Goal: Task Accomplishment & Management: Use online tool/utility

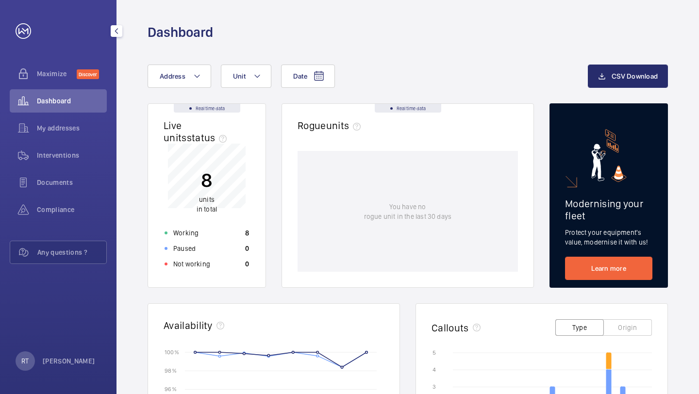
scroll to position [317, 0]
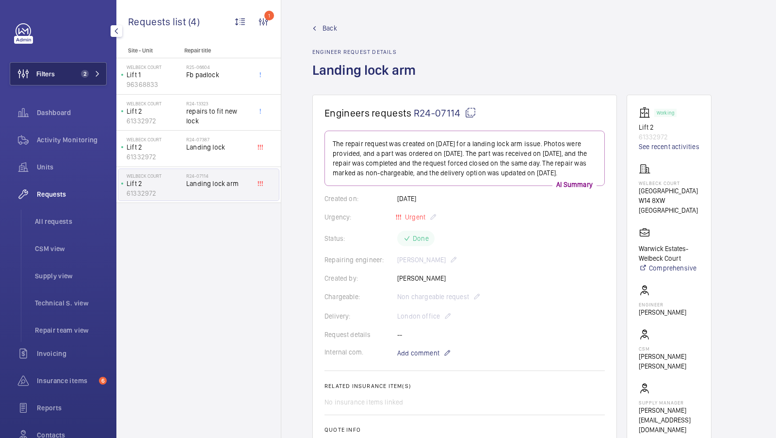
click at [88, 80] on button "Filters 2" at bounding box center [58, 73] width 97 height 23
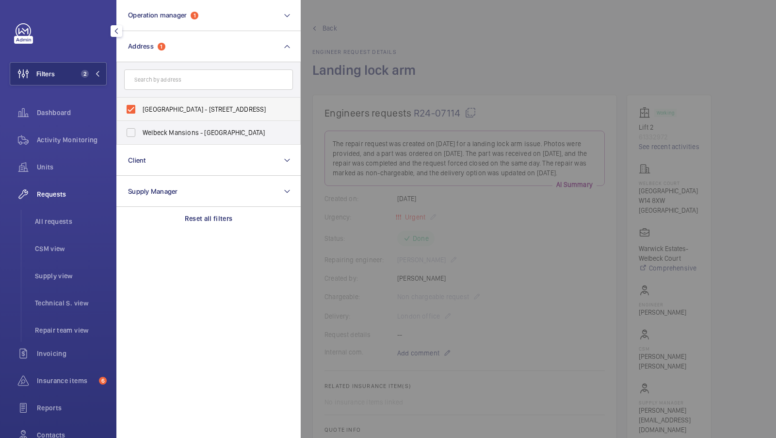
click at [197, 111] on span "[GEOGRAPHIC_DATA] - [STREET_ADDRESS]" at bounding box center [209, 109] width 133 height 10
click at [141, 111] on input "[GEOGRAPHIC_DATA] - [STREET_ADDRESS]" at bounding box center [130, 108] width 19 height 19
checkbox input "false"
click at [181, 82] on input "text" at bounding box center [208, 79] width 169 height 20
type input "broadwick"
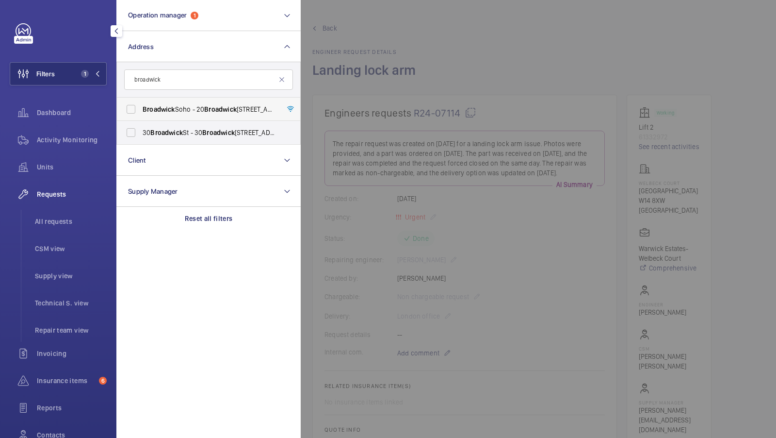
click at [169, 109] on span "Broadwick" at bounding box center [159, 109] width 33 height 8
click at [141, 109] on input "Broadwick Soho - [STREET_ADDRESS]" at bounding box center [130, 108] width 19 height 19
checkbox input "true"
click at [102, 76] on button "Filters 2" at bounding box center [58, 73] width 97 height 23
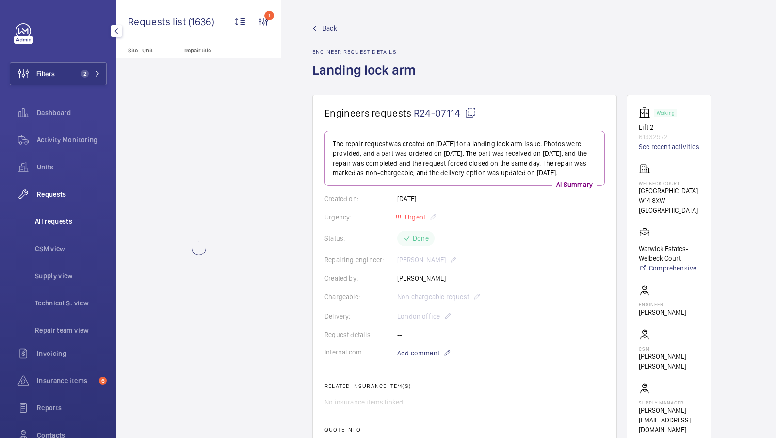
click at [60, 219] on span "All requests" at bounding box center [71, 221] width 72 height 10
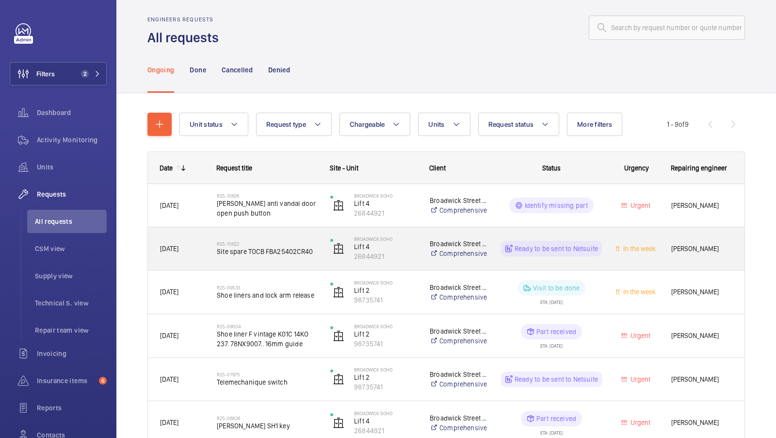
scroll to position [0, 0]
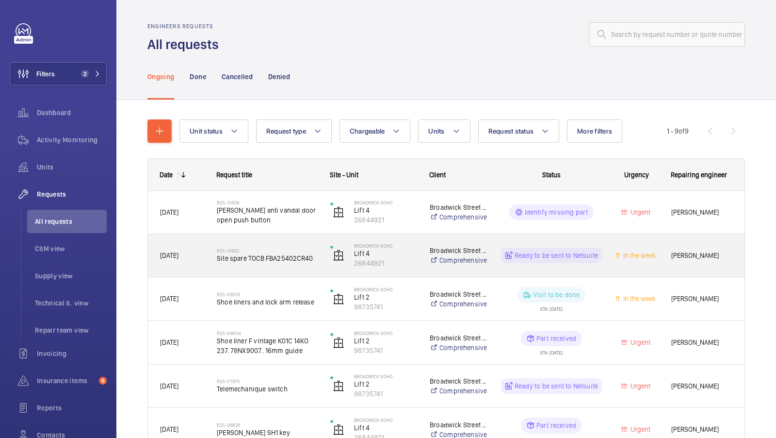
click at [281, 244] on div "R25-10622 Site spare TOCB FBA25402CR40" at bounding box center [267, 255] width 101 height 28
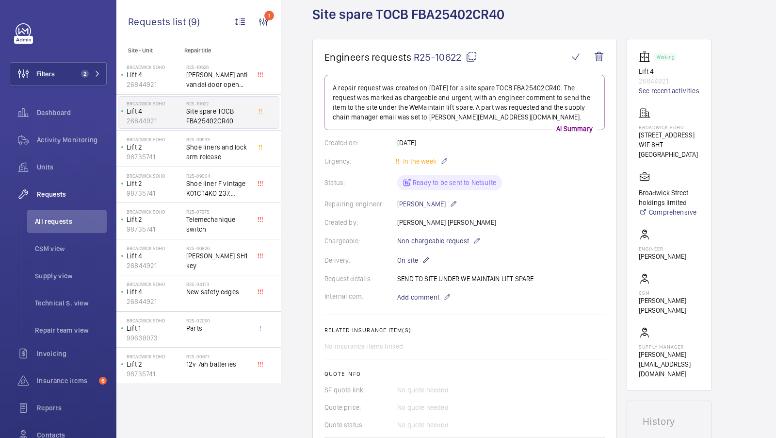
scroll to position [58, 0]
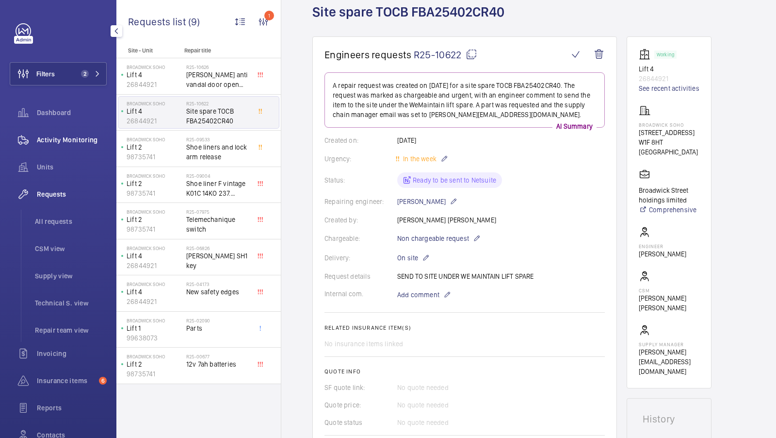
click at [64, 142] on span "Activity Monitoring" at bounding box center [72, 140] width 70 height 10
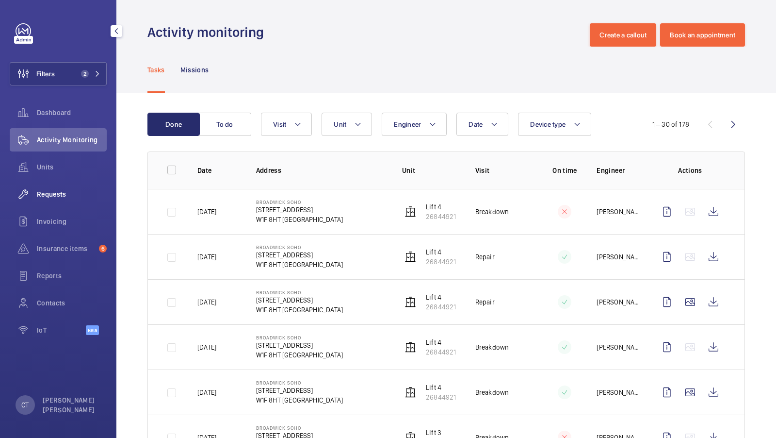
click at [59, 190] on span "Requests" at bounding box center [72, 194] width 70 height 10
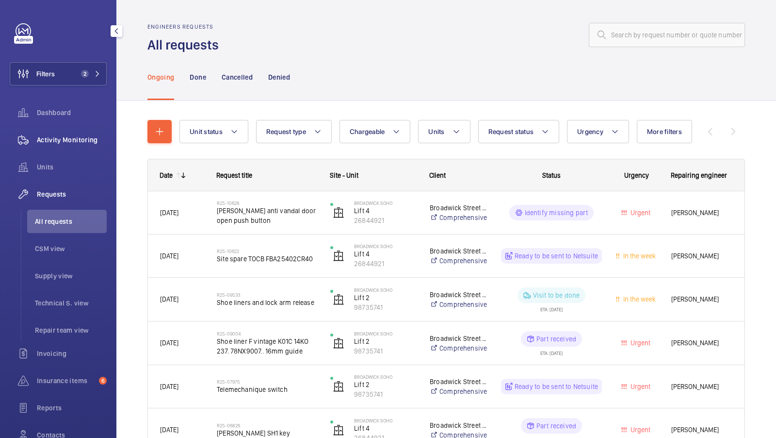
click at [72, 136] on span "Activity Monitoring" at bounding box center [72, 140] width 70 height 10
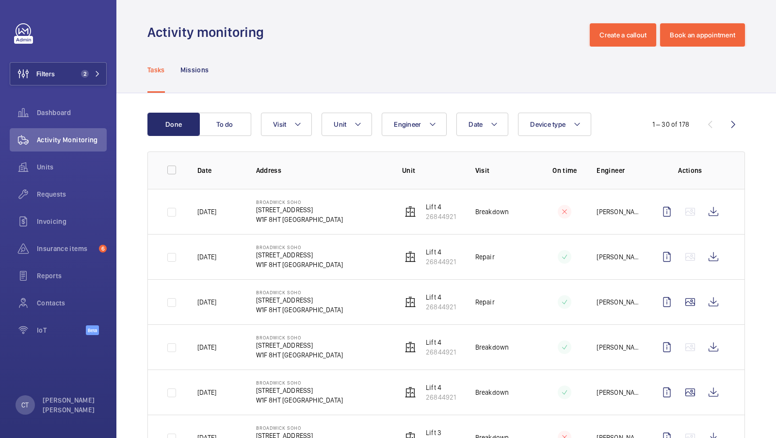
click at [715, 257] on wm-front-icon-button at bounding box center [713, 256] width 23 height 23
